Goal: Communication & Community: Answer question/provide support

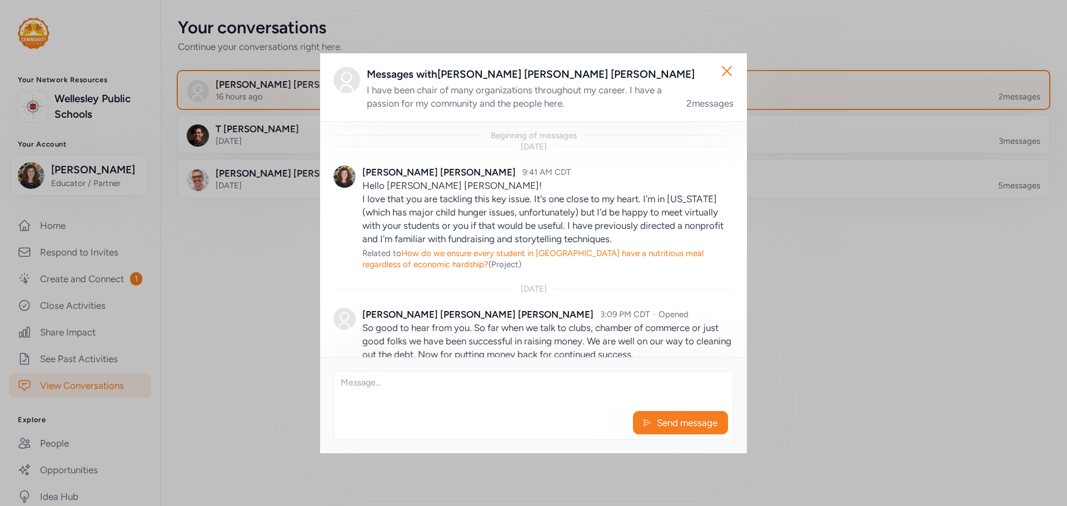
scroll to position [37, 0]
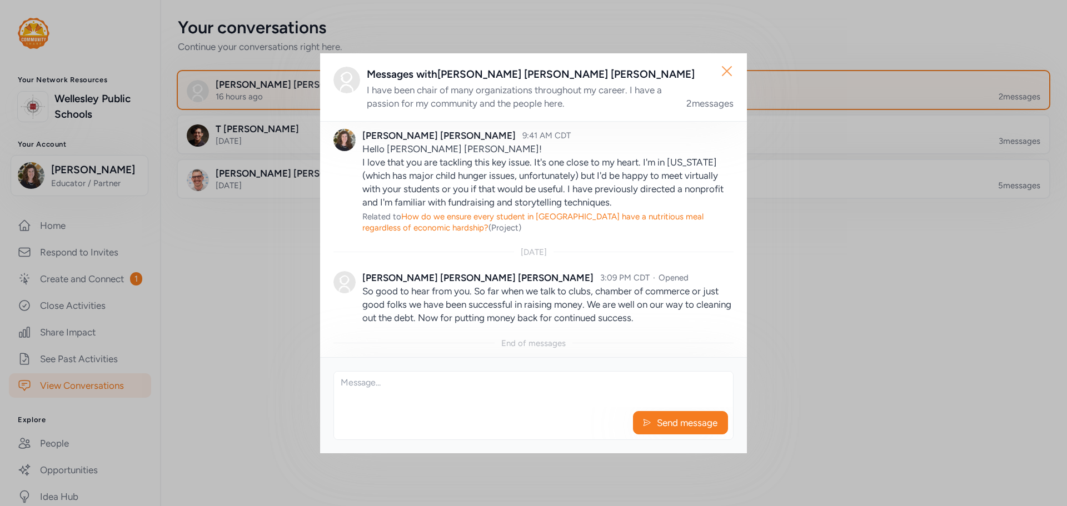
click at [727, 71] on icon "button" at bounding box center [727, 71] width 9 height 9
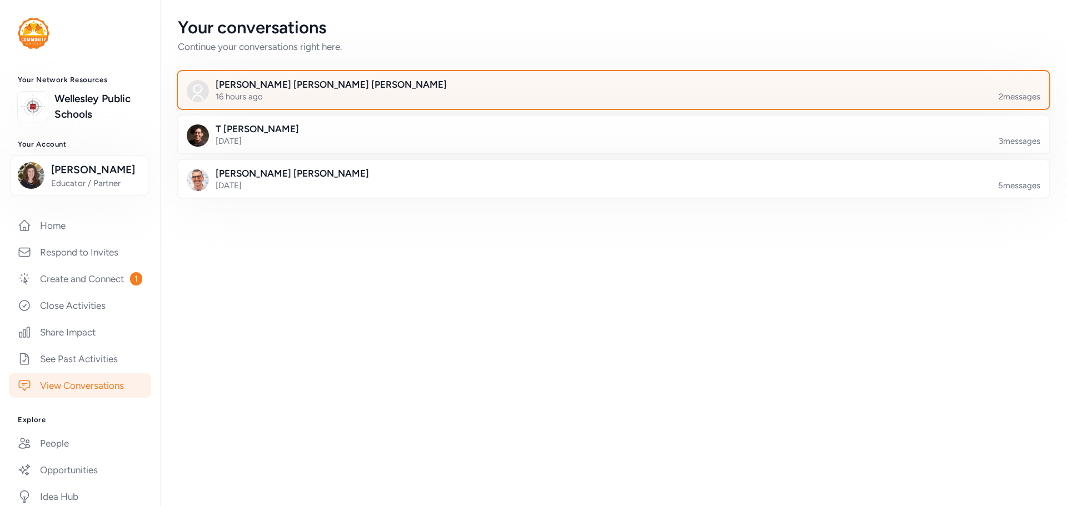
click at [317, 86] on div at bounding box center [623, 97] width 872 height 38
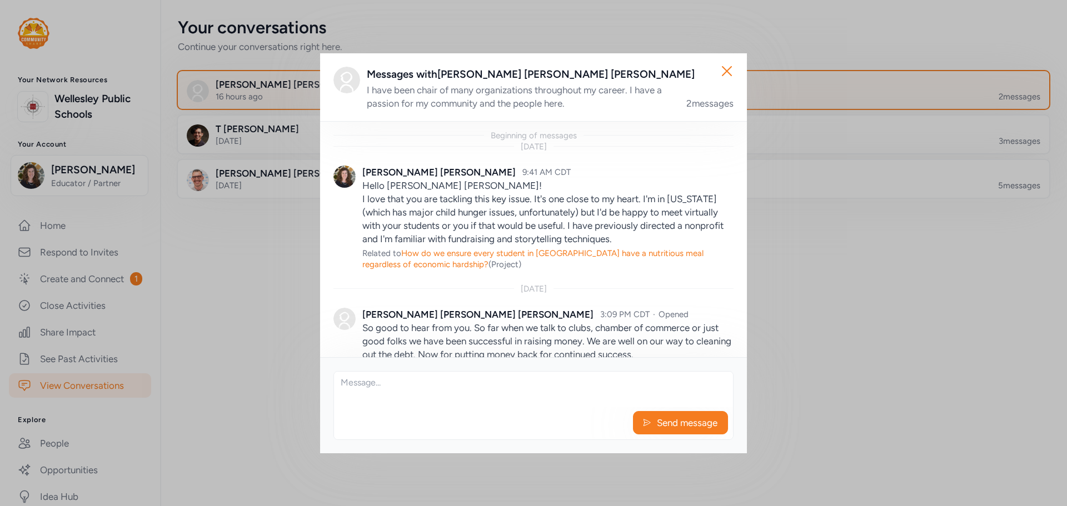
scroll to position [37, 0]
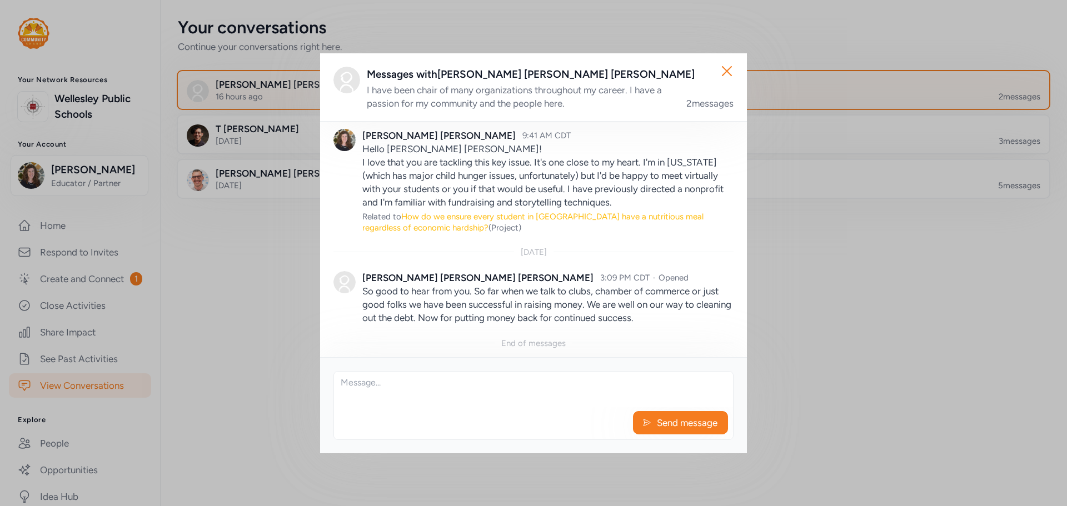
click at [519, 218] on span "How do we ensure every student in Bullitt County have a nutritious meal regardl…" at bounding box center [532, 222] width 341 height 21
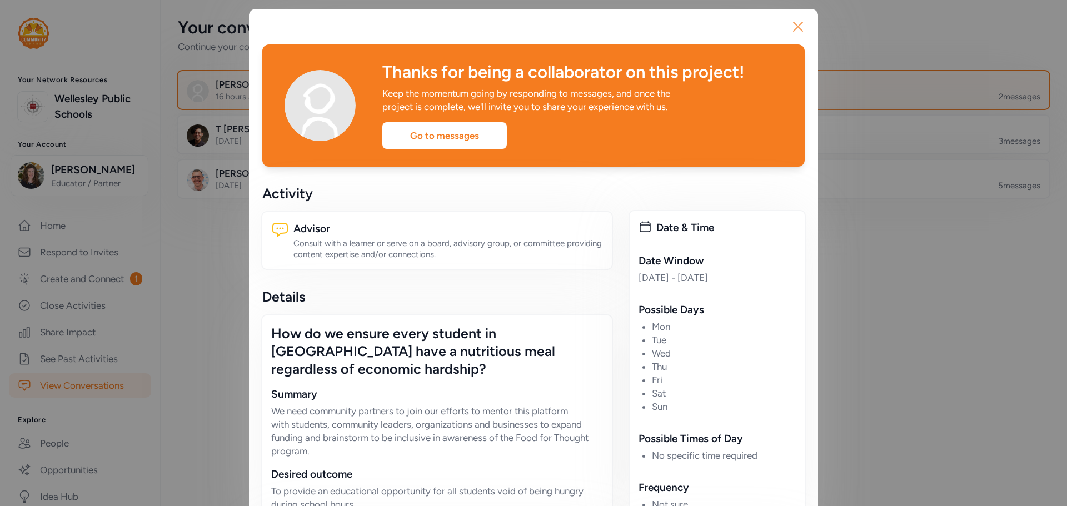
click at [804, 23] on button "Close" at bounding box center [798, 27] width 36 height 36
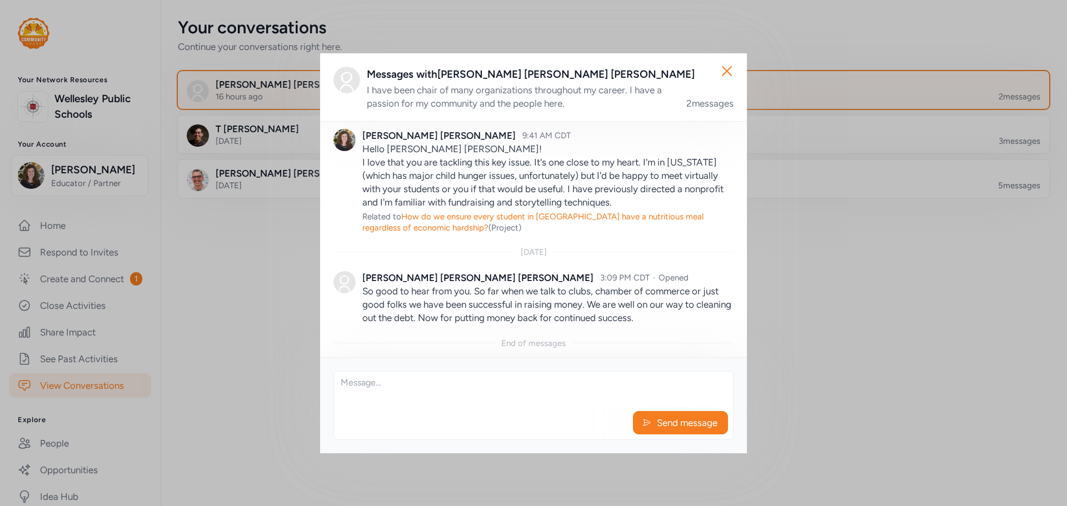
click at [395, 394] on textarea at bounding box center [533, 390] width 399 height 36
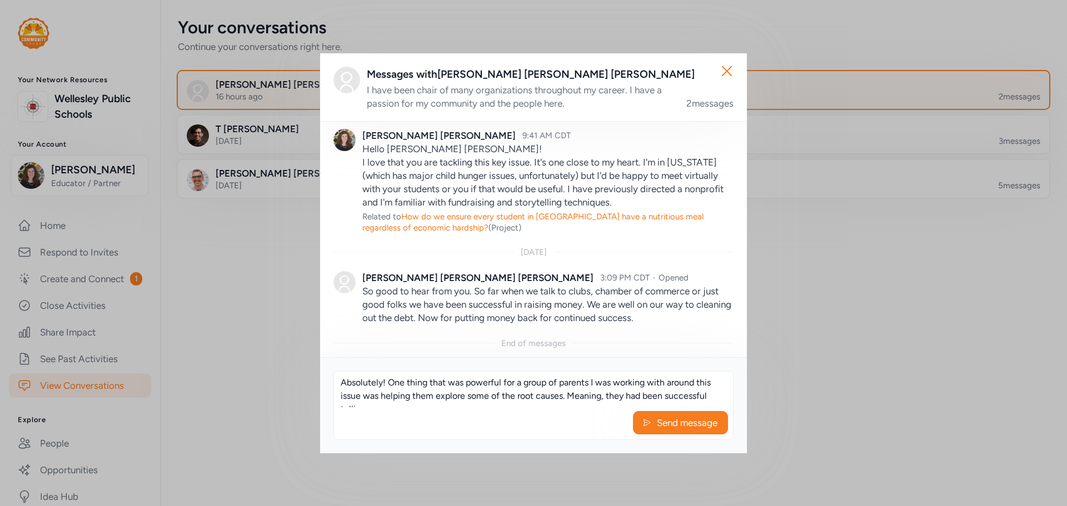
scroll to position [8, 0]
click at [521, 403] on textarea "Absolutely! One thing that was powerful for a group of parents I was working wi…" at bounding box center [533, 390] width 399 height 36
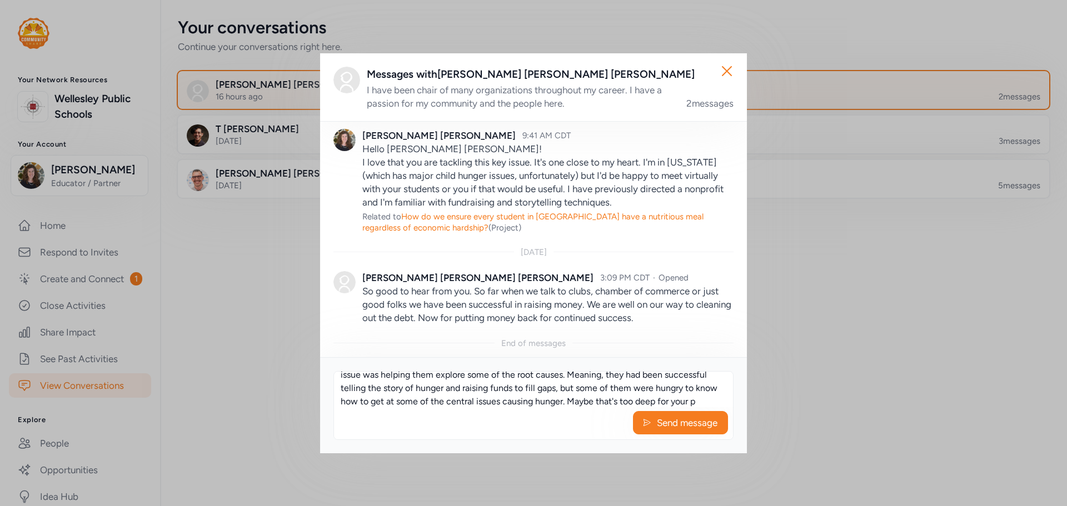
scroll to position [34, 0]
type textarea "Absolutely! One thing that was powerful for a group of parents I was working wi…"
click at [690, 429] on span "Send message" at bounding box center [687, 422] width 63 height 13
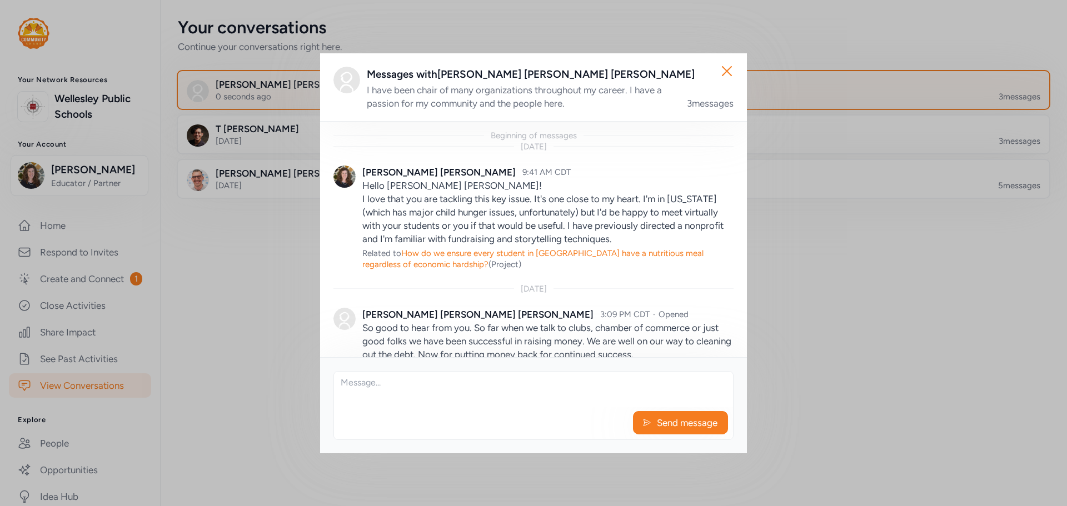
scroll to position [155, 0]
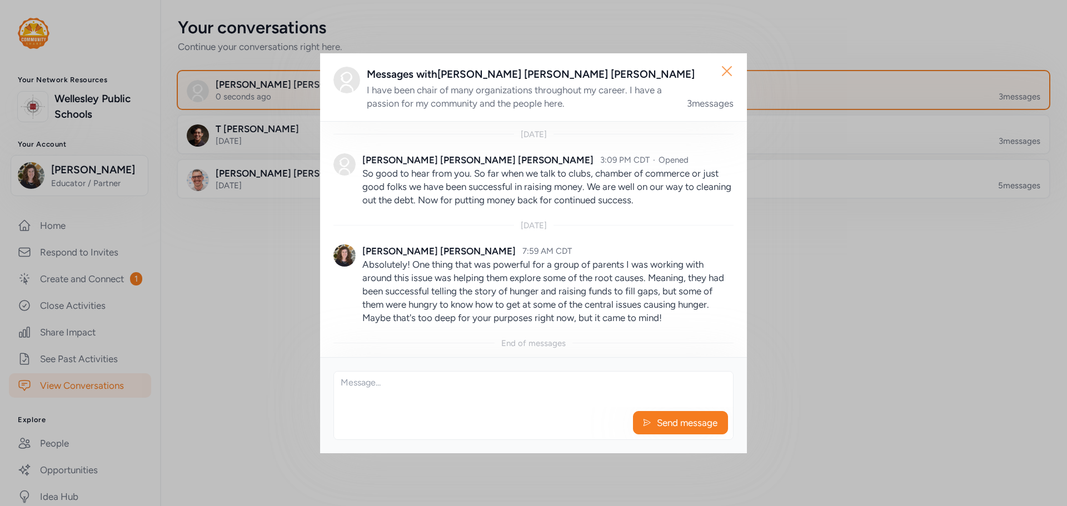
click at [730, 72] on icon "button" at bounding box center [727, 71] width 18 height 18
